Goal: Find specific page/section: Find specific page/section

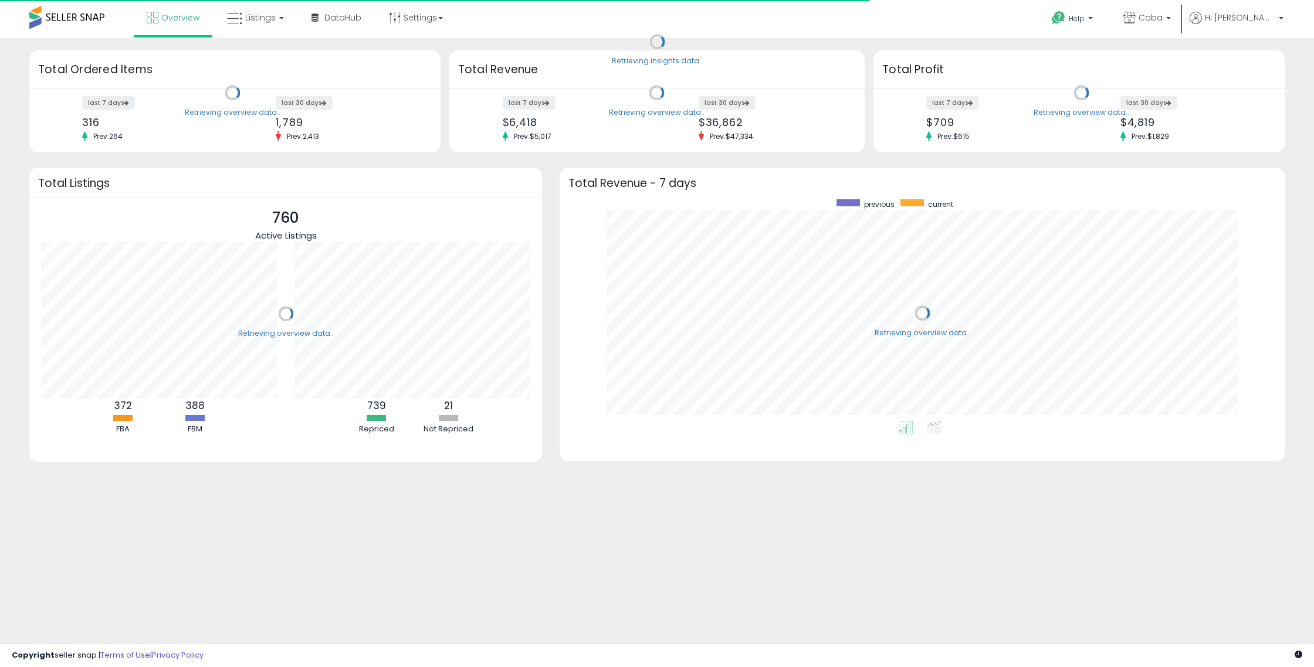
scroll to position [222, 701]
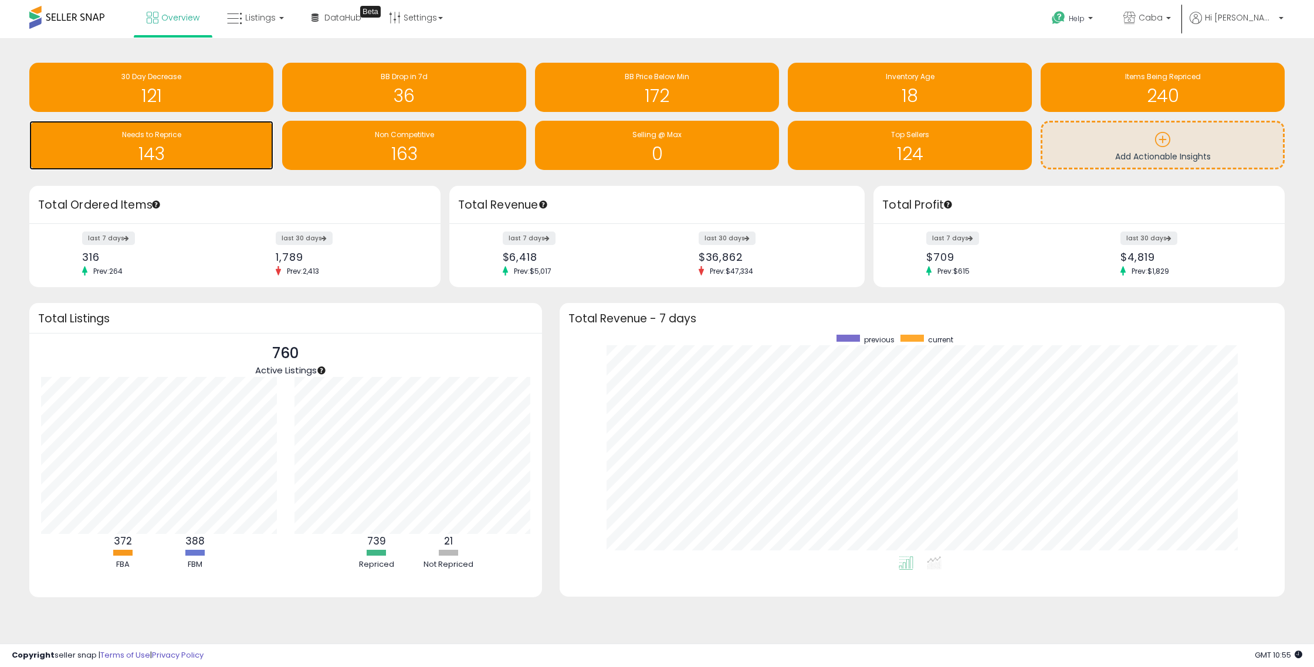
click at [154, 144] on h1 "143" at bounding box center [151, 153] width 232 height 19
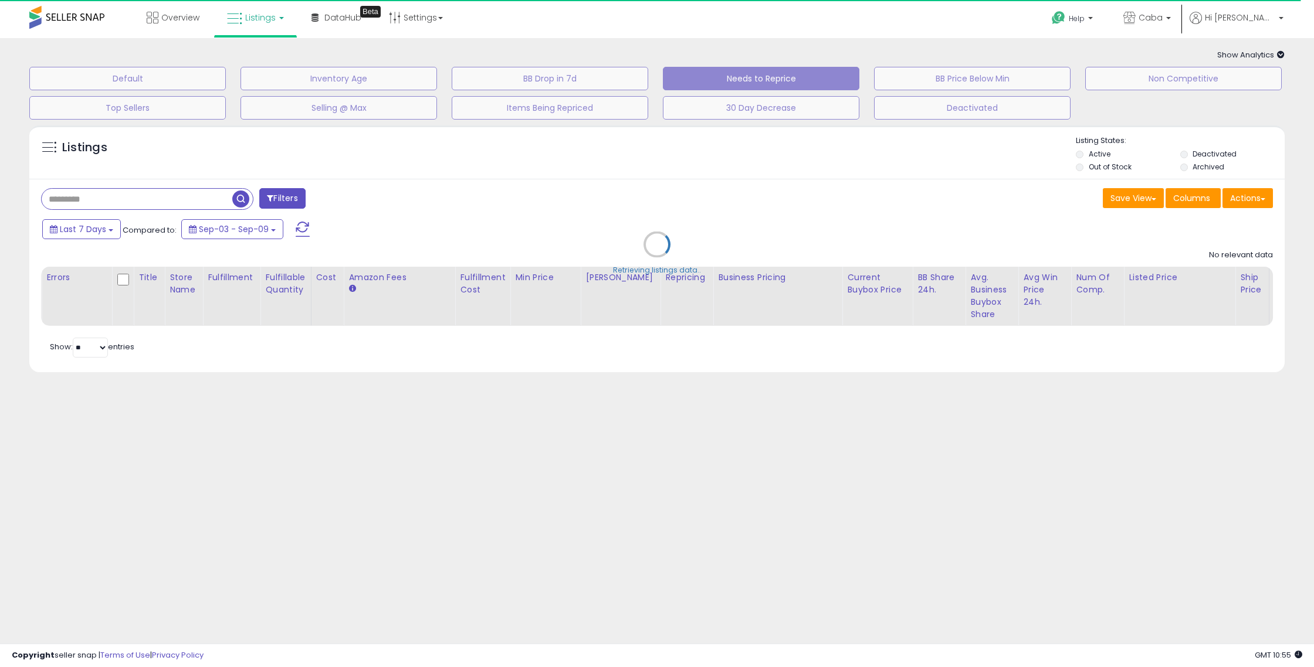
select select "**"
